Goal: Information Seeking & Learning: Learn about a topic

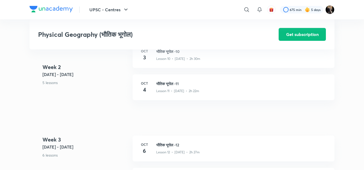
scroll to position [533, 0]
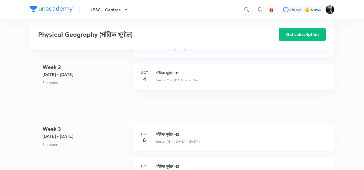
click at [175, 166] on h3 "भौतिक भूगोल -13" at bounding box center [242, 166] width 172 height 6
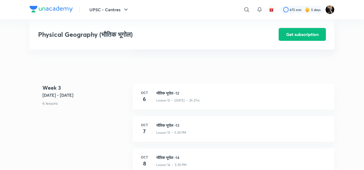
scroll to position [576, 0]
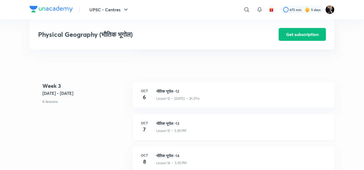
click at [163, 129] on p "Lesson 13 • 5:30 PM" at bounding box center [171, 130] width 30 height 5
